Goal: Task Accomplishment & Management: Manage account settings

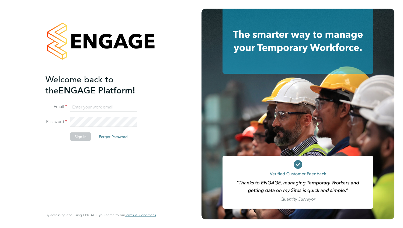
type input "[DOMAIN_NAME][EMAIL_ADDRESS][DOMAIN_NAME]"
click at [81, 139] on button "Sign In" at bounding box center [80, 136] width 20 height 9
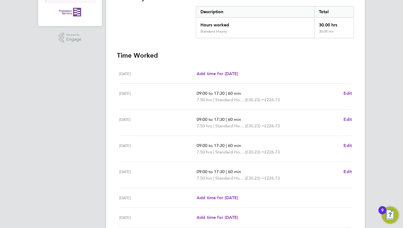
scroll to position [154, 0]
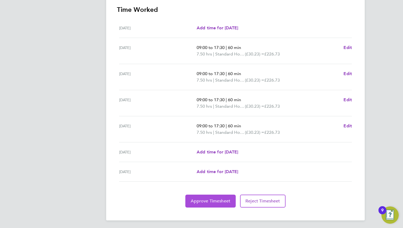
click at [218, 201] on span "Approve Timesheet" at bounding box center [211, 201] width 40 height 5
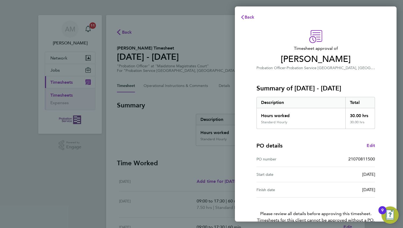
scroll to position [29, 0]
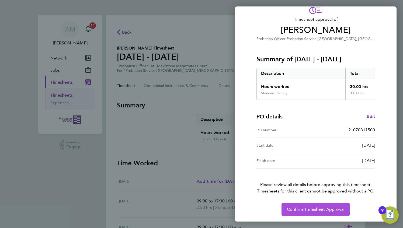
click at [305, 210] on span "Confirm Timesheet Approval" at bounding box center [316, 209] width 58 height 5
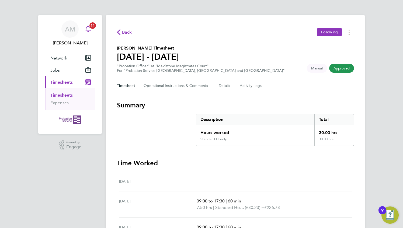
click at [89, 30] on icon "Main navigation" at bounding box center [88, 29] width 6 height 6
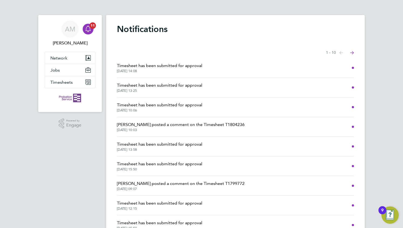
click at [144, 84] on span "Timesheet has been submitted for approval" at bounding box center [159, 85] width 85 height 6
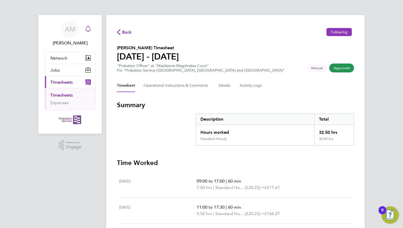
click at [84, 32] on div "Main navigation" at bounding box center [88, 29] width 11 height 11
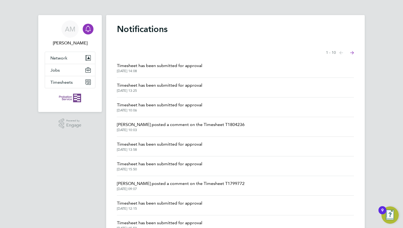
click at [188, 70] on span "31 Aug 2025, 14:08" at bounding box center [159, 71] width 85 height 4
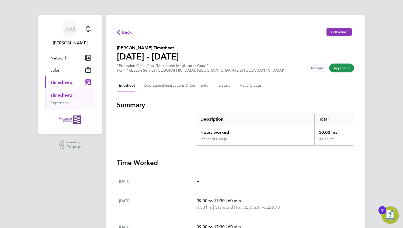
click at [120, 33] on icon "button" at bounding box center [119, 32] width 4 height 6
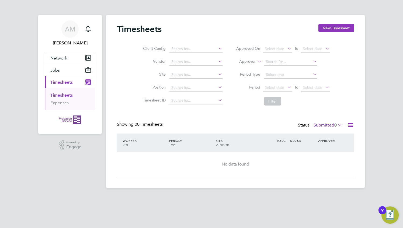
click at [58, 83] on span "Timesheets" at bounding box center [61, 82] width 22 height 5
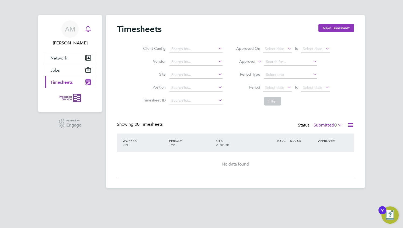
click at [89, 32] on div "Main navigation" at bounding box center [88, 29] width 11 height 11
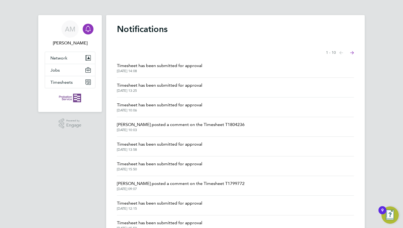
click at [159, 104] on span "Timesheet has been submitted for approval" at bounding box center [159, 105] width 85 height 6
